Goal: Task Accomplishment & Management: Manage account settings

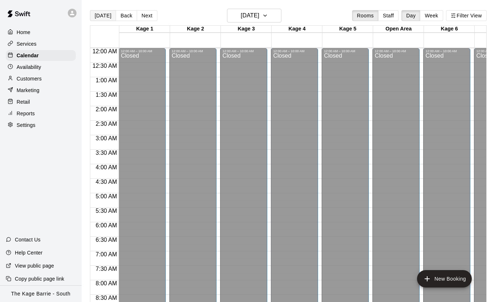
scroll to position [306, 0]
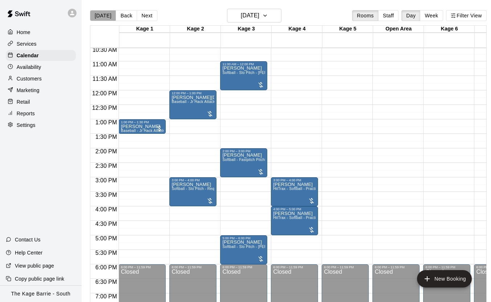
click at [103, 15] on button "[DATE]" at bounding box center [103, 15] width 26 height 11
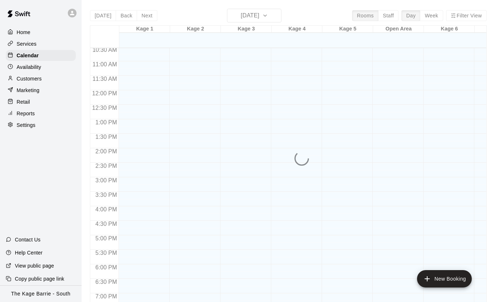
click at [104, 15] on div "Today Back Next Monday Aug 11 Rooms Staff Day Week Filter View Kage 1 11 Mon Ka…" at bounding box center [288, 160] width 397 height 302
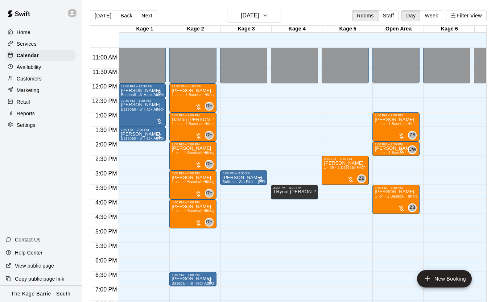
scroll to position [312, 0]
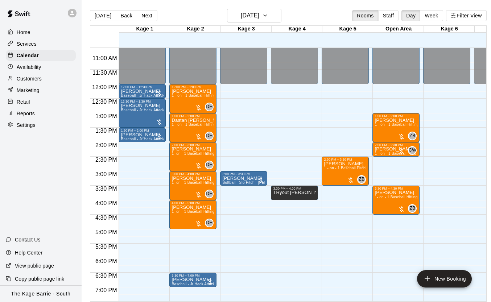
click at [34, 79] on p "Customers" at bounding box center [29, 78] width 25 height 7
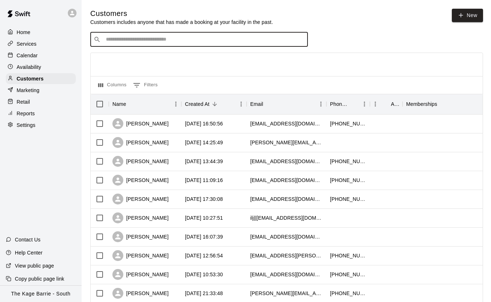
click at [131, 41] on input "Search customers by name or email" at bounding box center [204, 39] width 201 height 7
type input "******"
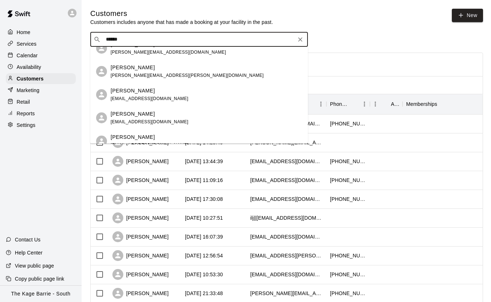
scroll to position [34, 0]
click at [154, 89] on div "SHANNON Haines shannonthrussellhaines@gmail.com David Haines david@sterlingcapi…" at bounding box center [199, 95] width 218 height 97
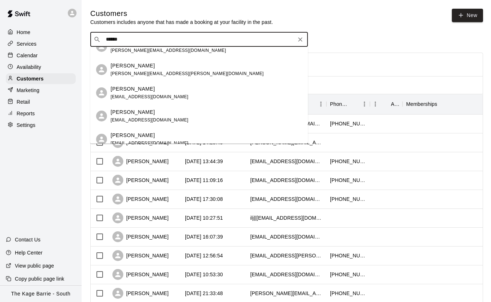
click at [158, 93] on div "Michael Haines brad_r_haines@hotmail.com" at bounding box center [150, 93] width 78 height 16
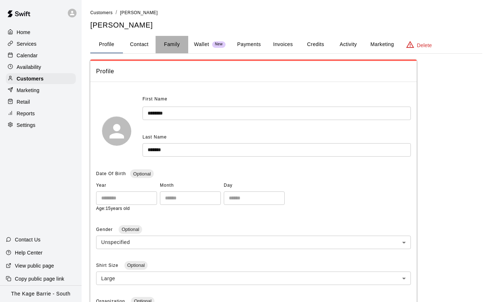
click at [176, 37] on button "Family" at bounding box center [172, 44] width 33 height 17
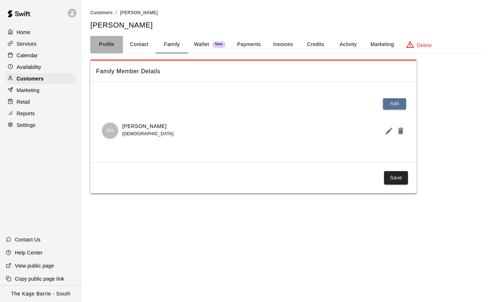
click at [107, 42] on button "Profile" at bounding box center [106, 44] width 33 height 17
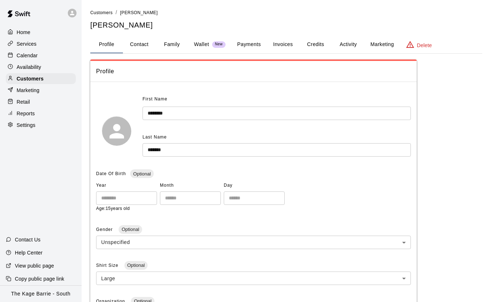
click at [138, 45] on button "Contact" at bounding box center [139, 44] width 33 height 17
select select "**"
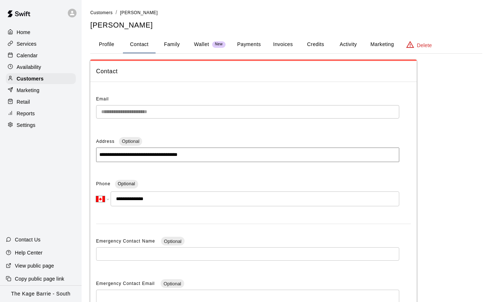
click at [33, 54] on p "Calendar" at bounding box center [27, 55] width 21 height 7
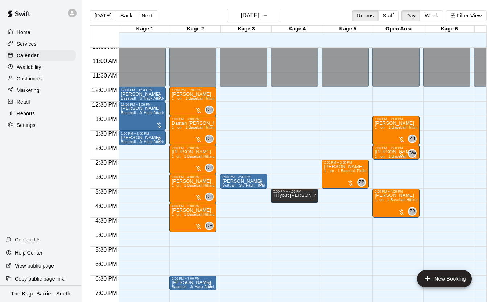
scroll to position [304, 0]
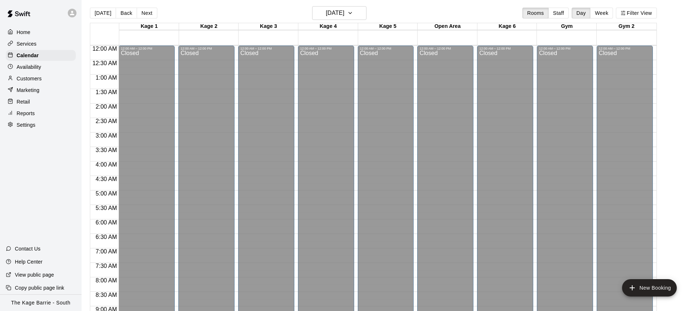
scroll to position [403, 0]
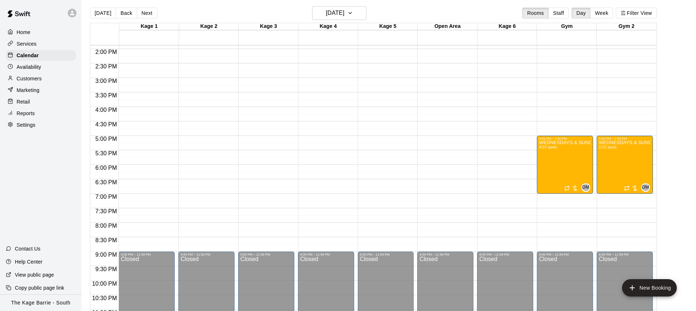
click at [102, 14] on button "[DATE]" at bounding box center [103, 13] width 26 height 11
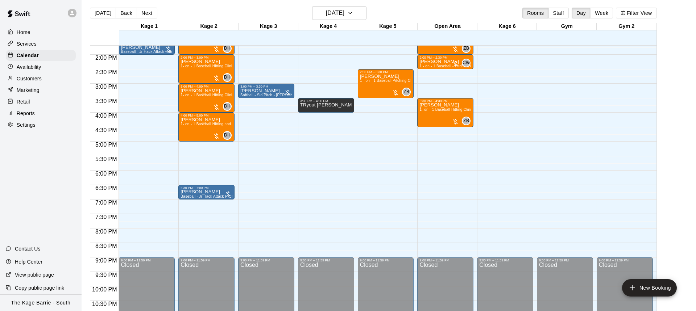
scroll to position [399, 0]
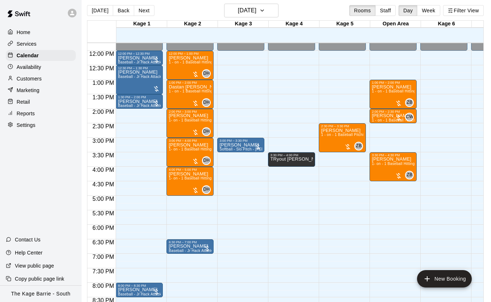
scroll to position [9, 3]
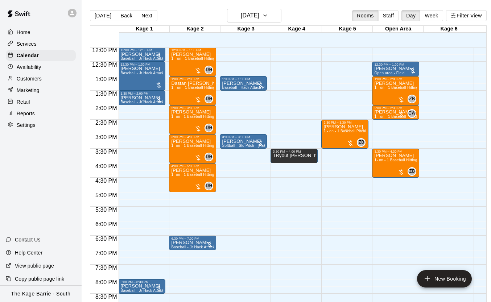
scroll to position [350, 0]
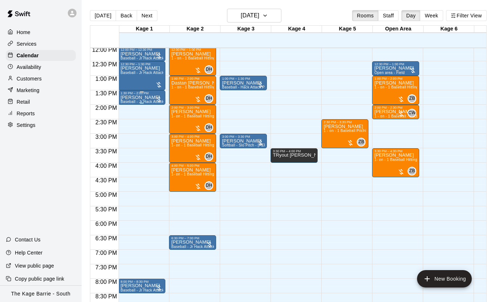
click at [143, 98] on div "Lisa Ward Baseball - Jr Hack Attack with Feeder - DO NOT NEED SECOND PERSON" at bounding box center [141, 246] width 43 height 302
drag, startPoint x: 302, startPoint y: 109, endPoint x: 314, endPoint y: 108, distance: 12.0
click at [302, 109] on div at bounding box center [245, 151] width 491 height 302
click at [392, 115] on span "1 - on - 1 Baseball - Pitching Clinic" at bounding box center [404, 116] width 60 height 4
click at [383, 137] on img "edit" at bounding box center [382, 139] width 8 height 8
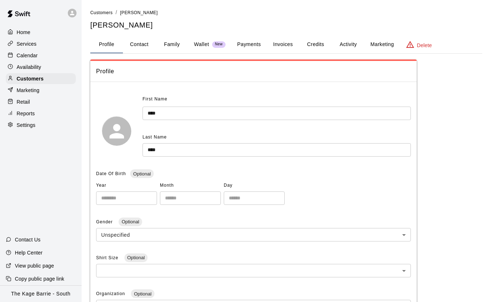
click at [140, 39] on button "Contact" at bounding box center [139, 44] width 33 height 17
select select "**"
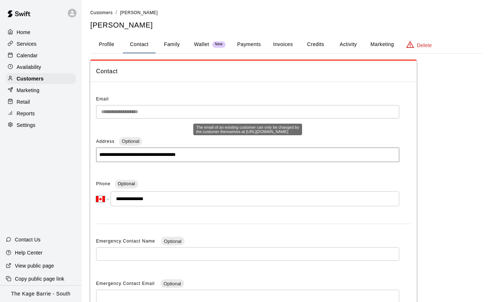
click at [95, 112] on div "**********" at bounding box center [253, 230] width 326 height 284
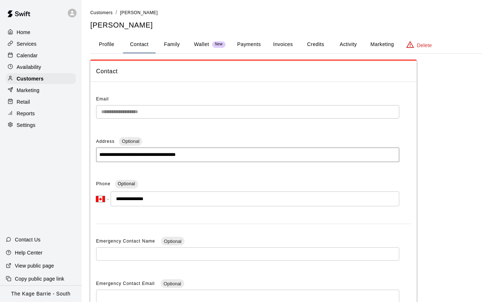
click at [29, 55] on p "Calendar" at bounding box center [27, 55] width 21 height 7
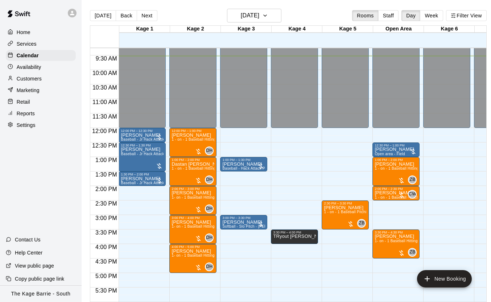
scroll to position [0, 0]
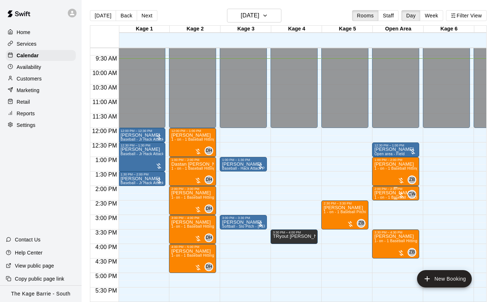
click at [390, 197] on span "1 - on - 1 Baseball - Pitching Clinic" at bounding box center [404, 197] width 60 height 4
click at [383, 220] on img "edit" at bounding box center [382, 220] width 8 height 8
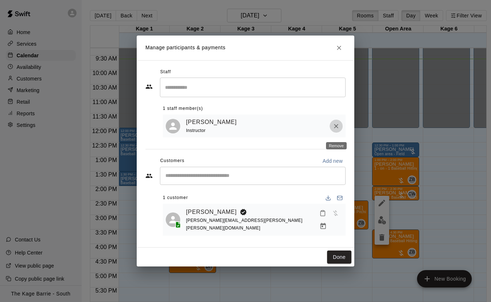
drag, startPoint x: 337, startPoint y: 128, endPoint x: 291, endPoint y: 106, distance: 51.1
click at [336, 128] on icon "Remove" at bounding box center [335, 126] width 7 height 7
click at [251, 90] on input "Search staff" at bounding box center [252, 87] width 179 height 13
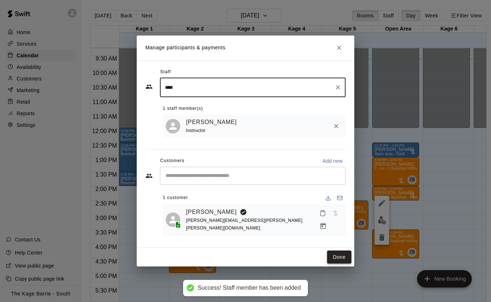
type input "****"
click at [342, 251] on button "Done" at bounding box center [339, 257] width 24 height 13
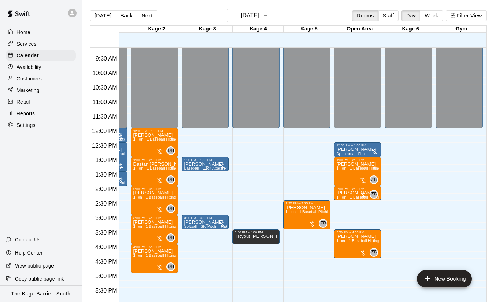
scroll to position [0, 0]
